Goal: Information Seeking & Learning: Learn about a topic

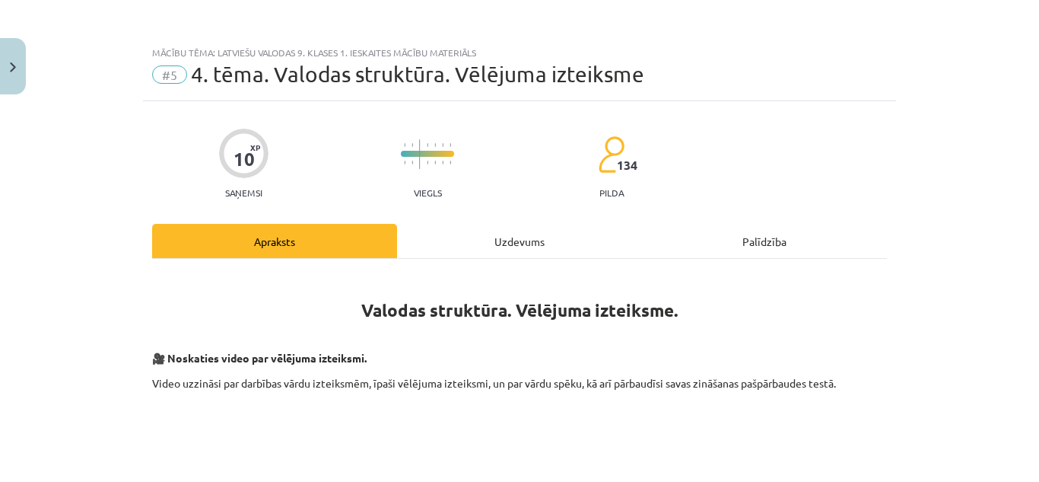
scroll to position [2827, 0]
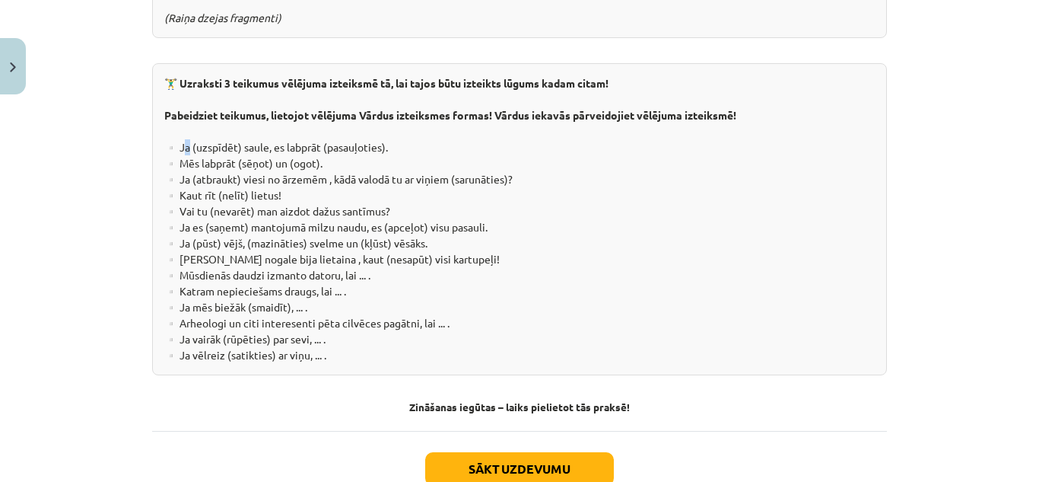
click at [180, 109] on div "🏋️‍♂️ Uzraksti 3 teikumus vēlējuma izteiksmē tā, lai tajos būtu izteikts lūgums…" at bounding box center [519, 219] width 735 height 312
drag, startPoint x: 153, startPoint y: 67, endPoint x: 354, endPoint y: 318, distance: 321.5
click at [354, 318] on div "🏋️‍♂️ Uzraksti 3 teikumus vēlējuma izteiksmē tā, lai tajos būtu izteikts lūgums…" at bounding box center [519, 219] width 735 height 312
copy div "Pabeidziet teikumus, lietojot vēlējuma Vārdus izteiksmes formas! Vārdus iekavās…"
click at [542, 119] on div "🏋️‍♂️ Uzraksti 3 teikumus vēlējuma izteiksmē tā, lai tajos būtu izteikts lūgums…" at bounding box center [519, 219] width 735 height 312
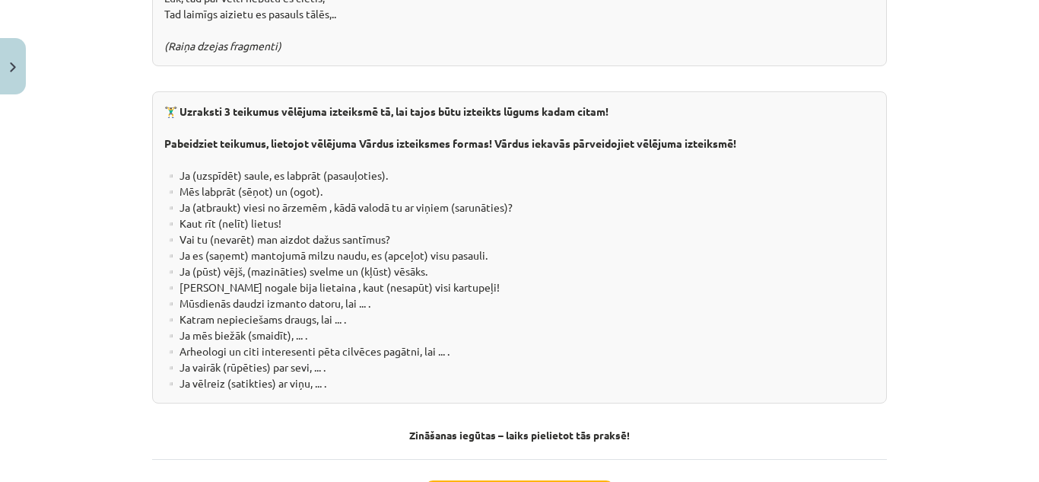
scroll to position [2798, 0]
drag, startPoint x: 277, startPoint y: 73, endPoint x: 375, endPoint y: 76, distance: 98.2
click at [375, 105] on b "🏋️‍♂️ Uzraksti 3 teikumus vēlējuma izteiksmē tā, lai tajos būtu izteikts lūgums…" at bounding box center [386, 112] width 444 height 14
copy b "vēlējuma izteiksmē"
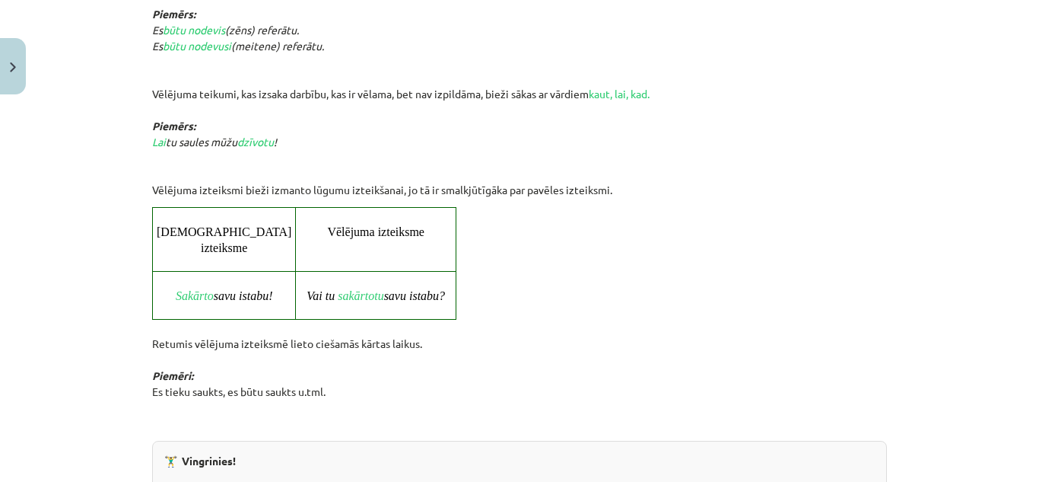
scroll to position [1696, 0]
drag, startPoint x: 160, startPoint y: 200, endPoint x: 257, endPoint y: 223, distance: 100.0
click at [257, 223] on td "[DEMOGRAPHIC_DATA] izteiksme" at bounding box center [224, 239] width 143 height 63
copy span "[DEMOGRAPHIC_DATA] izteiksme"
